Goal: Task Accomplishment & Management: Use online tool/utility

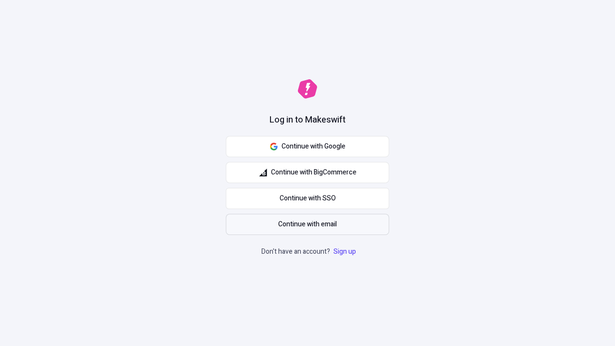
click at [308, 224] on span "Continue with email" at bounding box center [307, 224] width 59 height 11
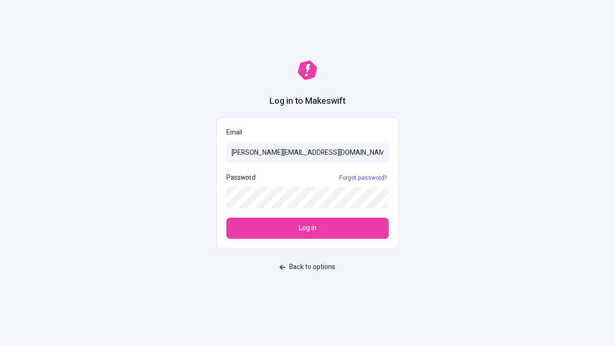
type input "[PERSON_NAME][EMAIL_ADDRESS][DOMAIN_NAME]"
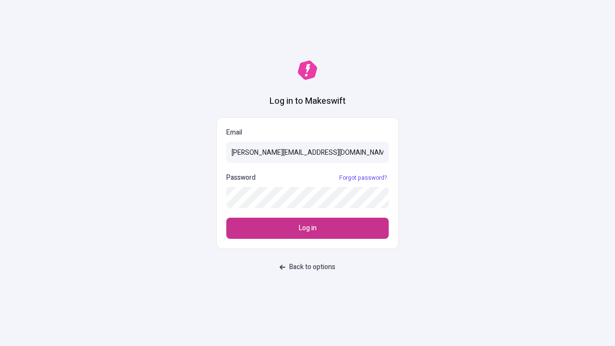
click at [308, 228] on span "Log in" at bounding box center [308, 228] width 18 height 11
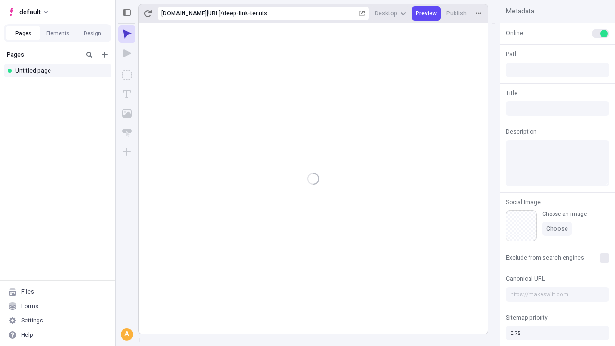
type input "/deep-link-tenuis"
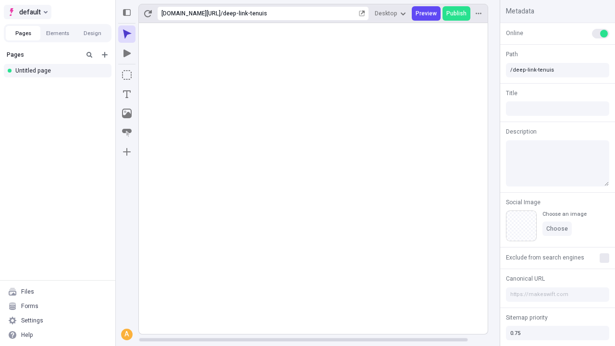
click at [27, 12] on span "default" at bounding box center [30, 12] width 22 height 12
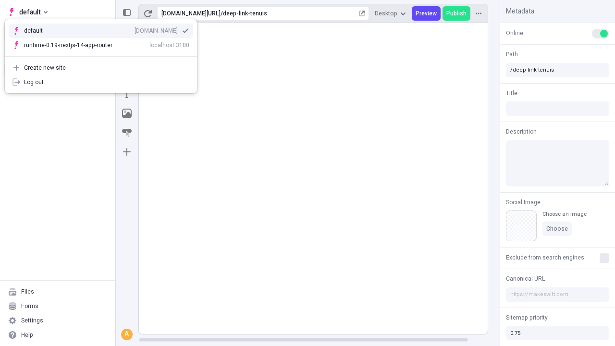
click at [135, 29] on div "[DOMAIN_NAME]" at bounding box center [156, 31] width 43 height 8
click at [105, 55] on icon "Add new" at bounding box center [105, 55] width 6 height 6
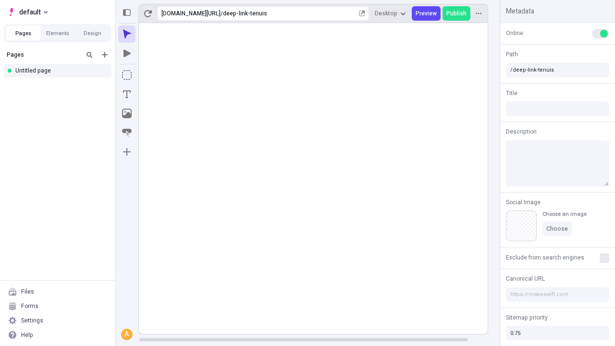
click at [61, 86] on div "Blank page" at bounding box center [60, 88] width 92 height 14
type input "/page"
